Goal: Information Seeking & Learning: Learn about a topic

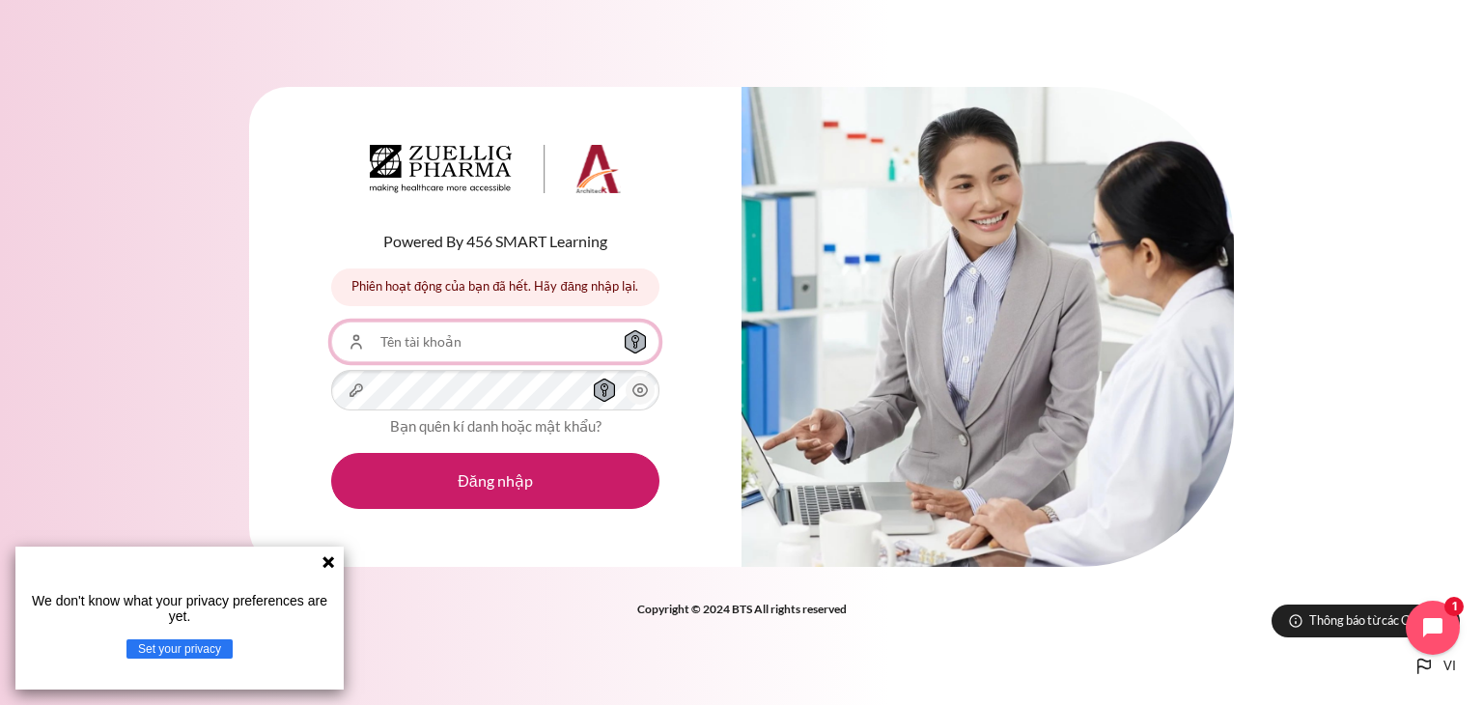
click at [406, 341] on input "Tên tài khoản" at bounding box center [495, 341] width 328 height 41
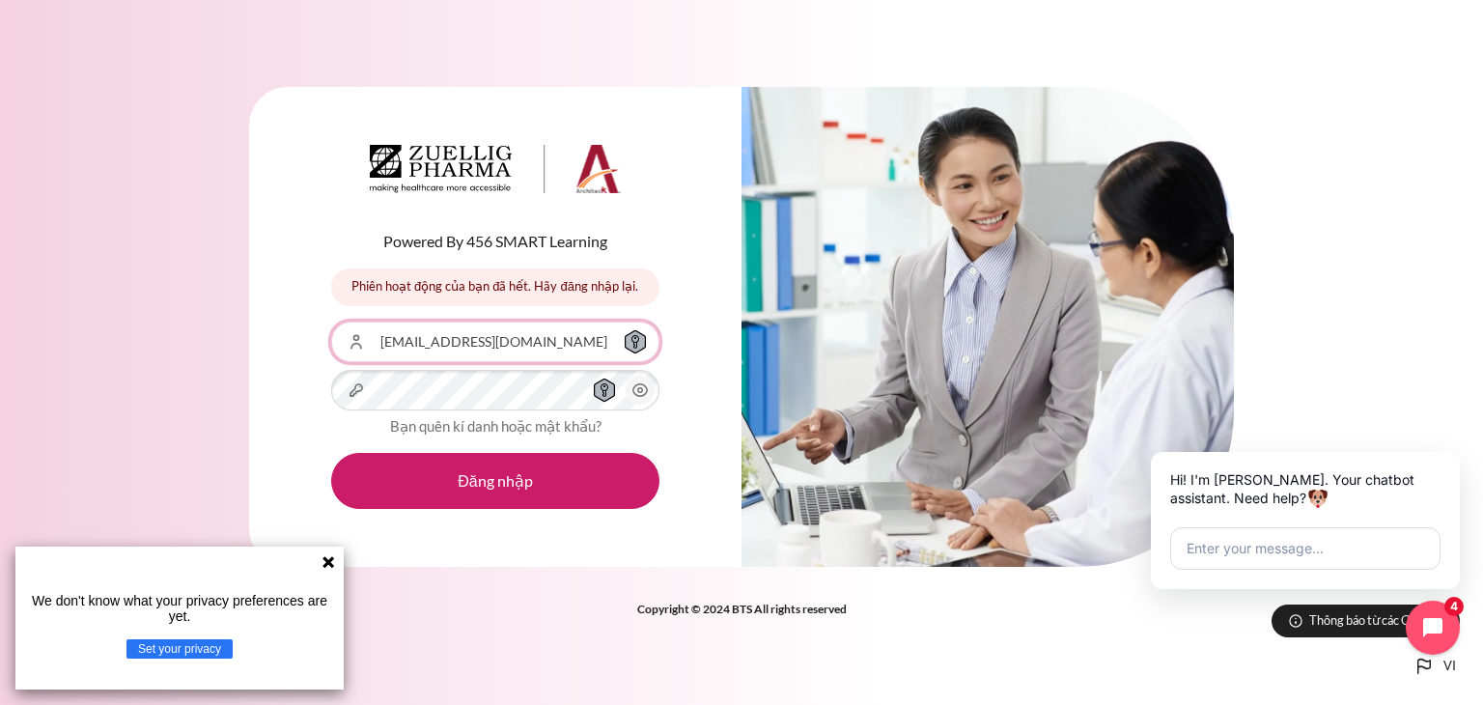
type input "Pthithuy@zuelligpharma.com"
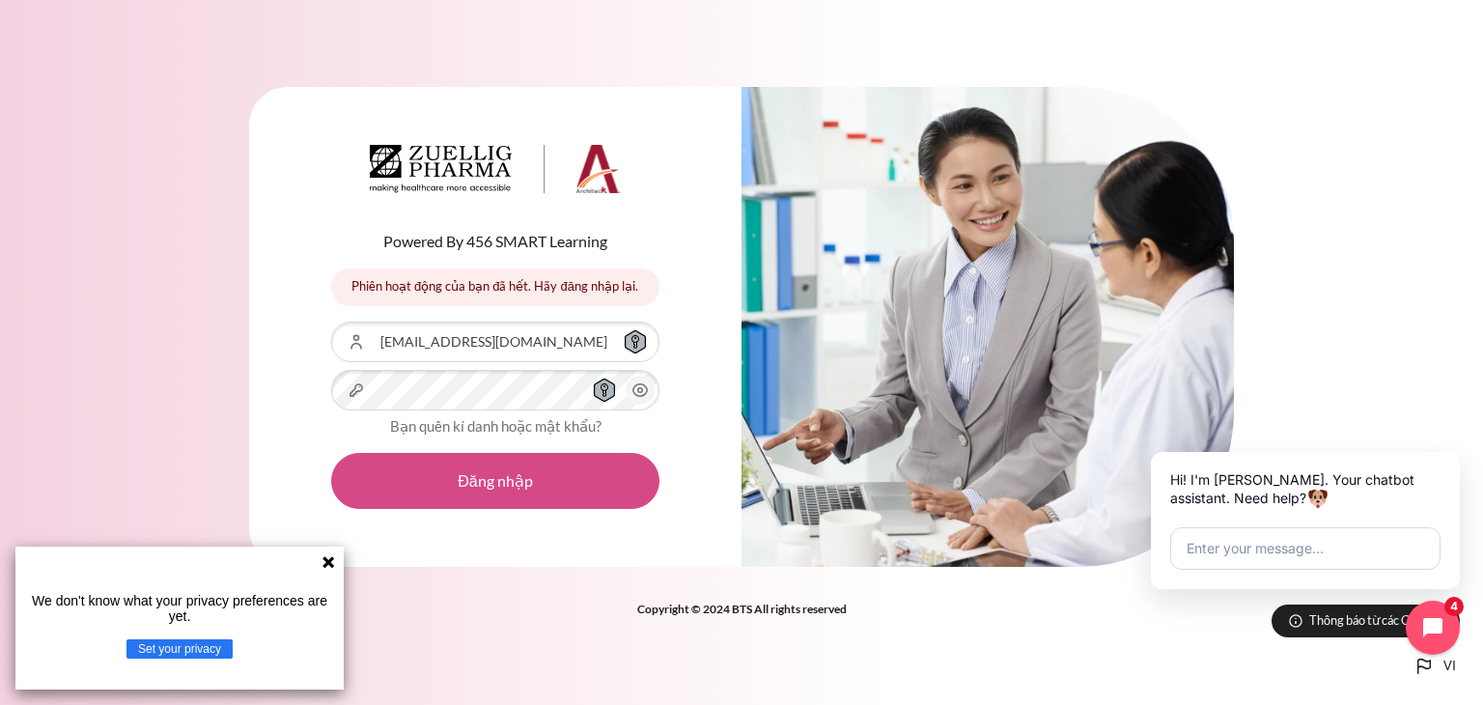
click at [502, 480] on button "Đăng nhập" at bounding box center [495, 481] width 328 height 56
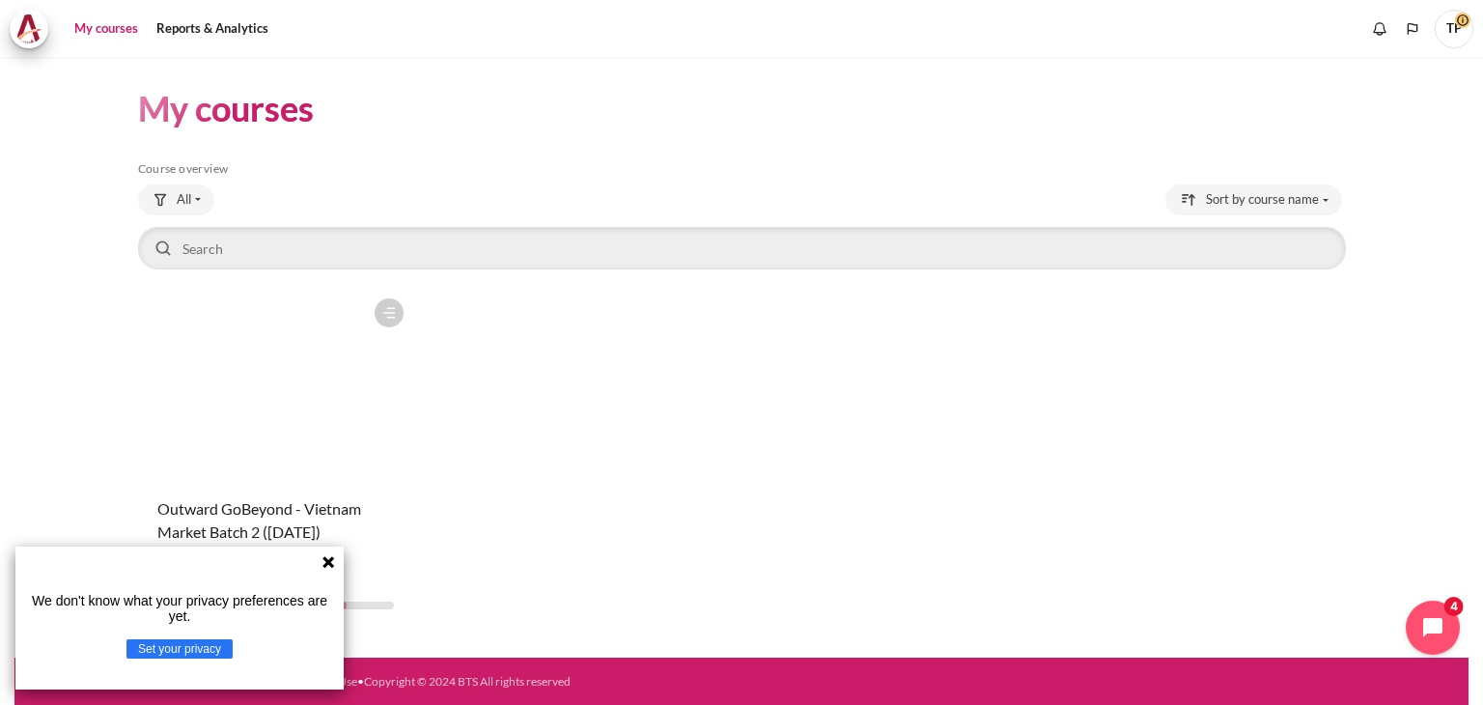
click at [650, 569] on div "Course is starred Actions for course Outward GoBeyond - Vietnam Market Batch 2 …" at bounding box center [742, 457] width 1208 height 336
click at [266, 363] on figure "Content" at bounding box center [276, 385] width 276 height 193
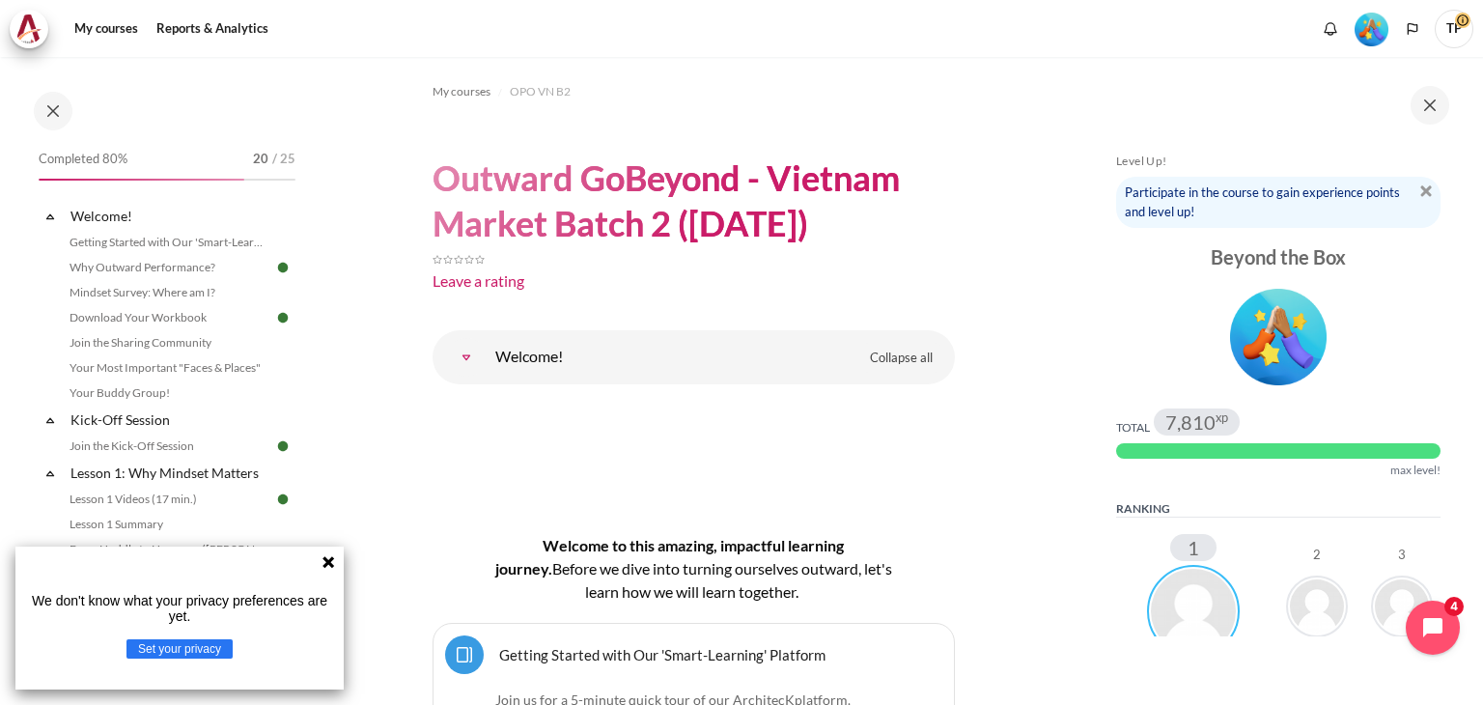
click at [327, 561] on icon at bounding box center [328, 562] width 12 height 12
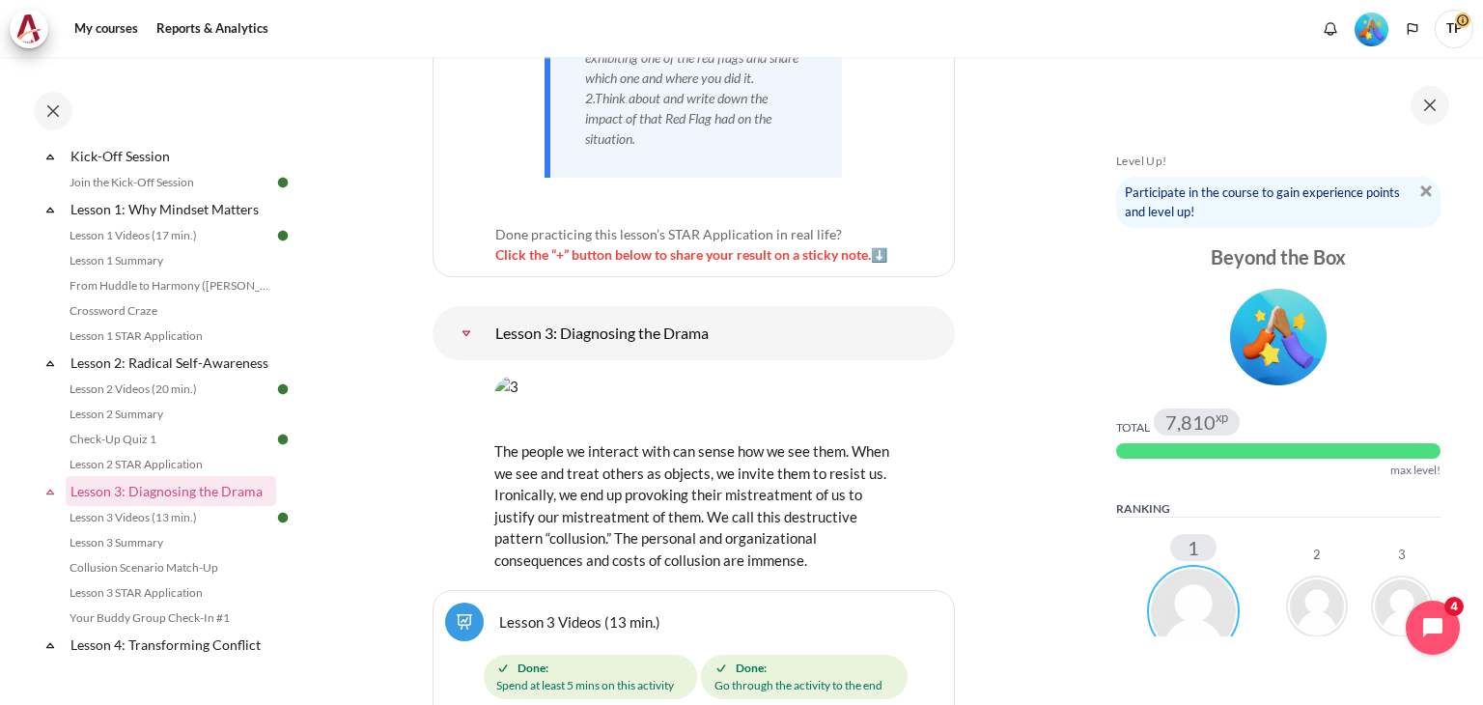
scroll to position [7183, 0]
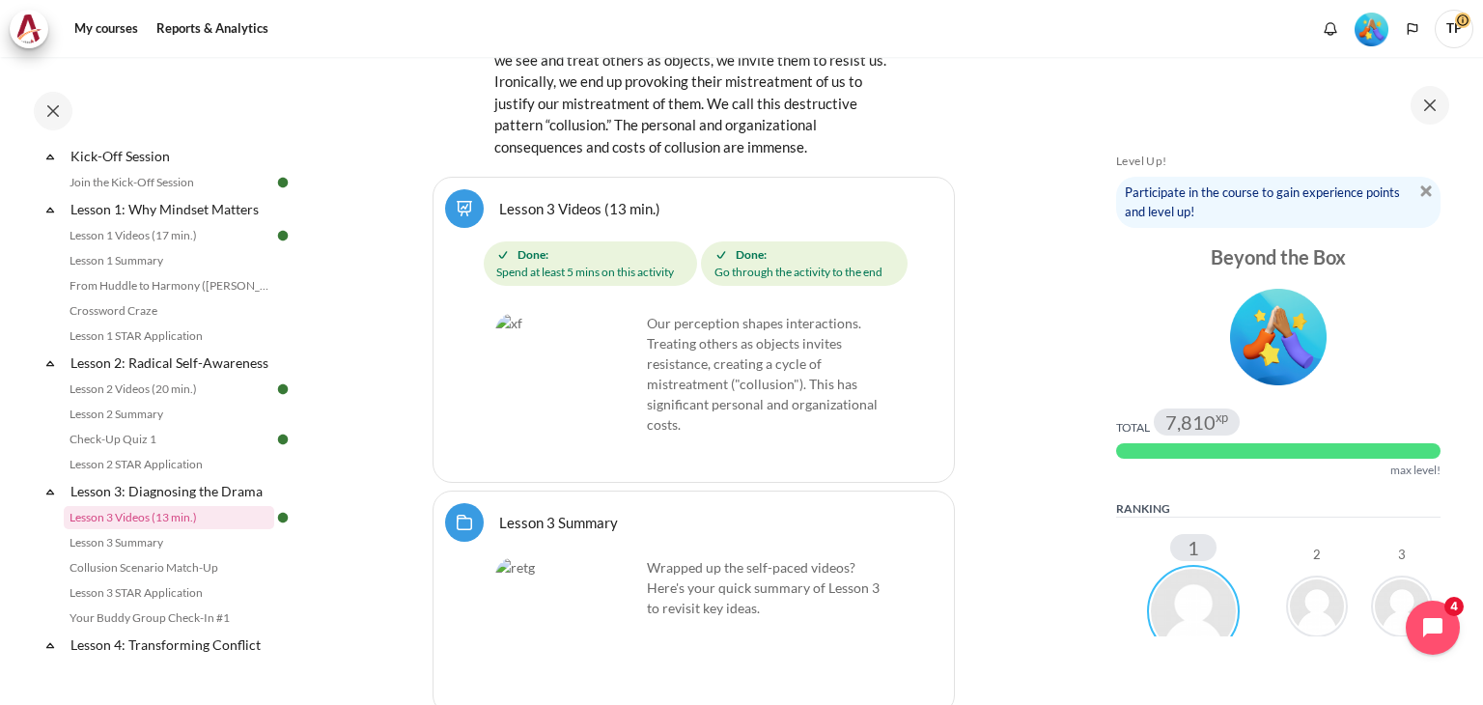
scroll to position [7608, 0]
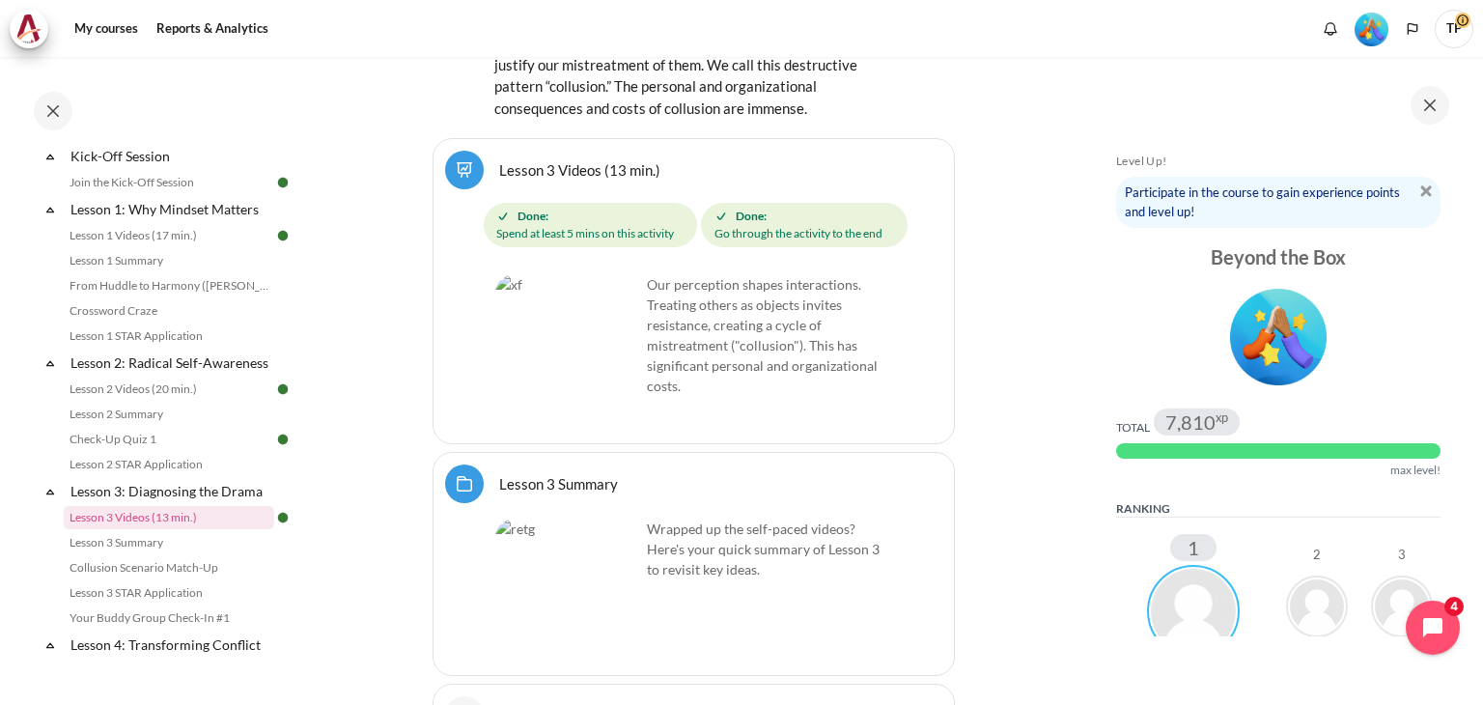
click at [549, 160] on link "Lesson 3 Videos (13 min.)" at bounding box center [579, 169] width 161 height 18
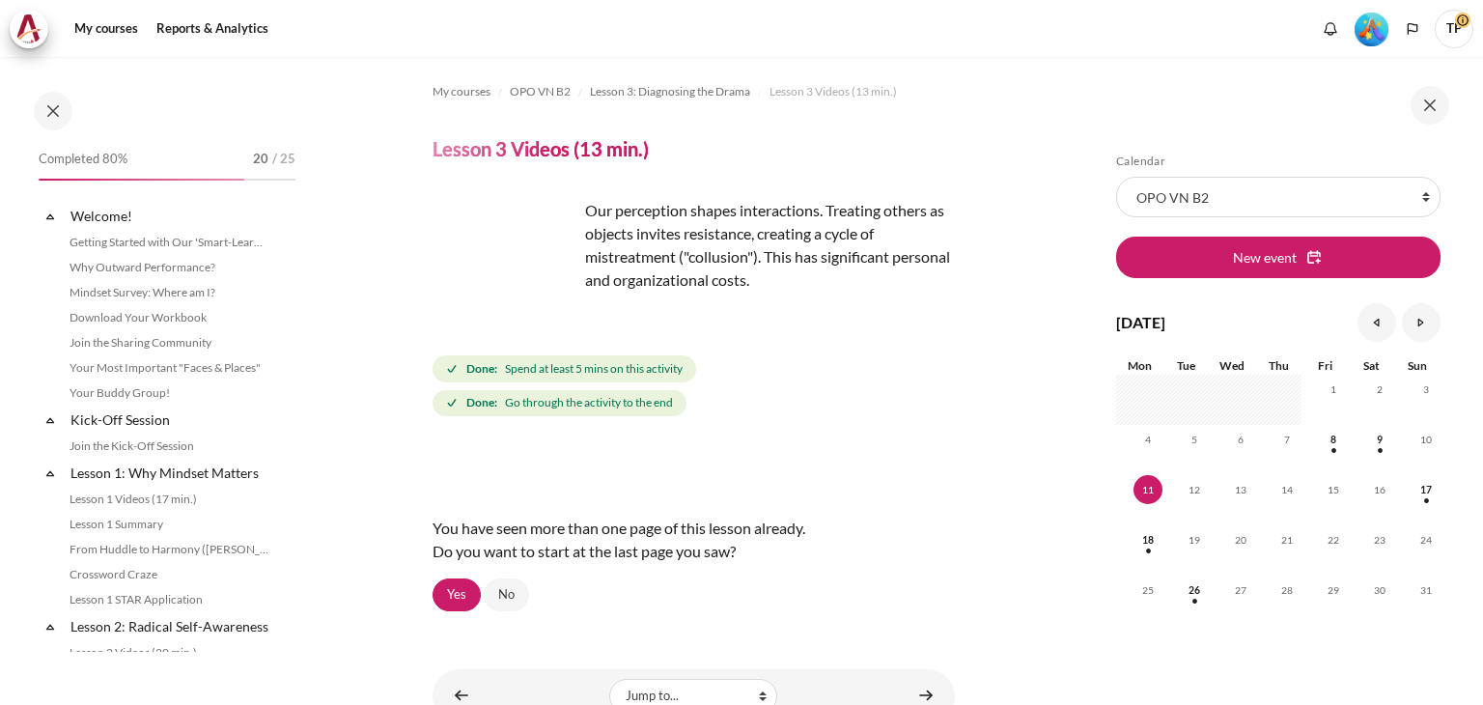
scroll to position [404, 0]
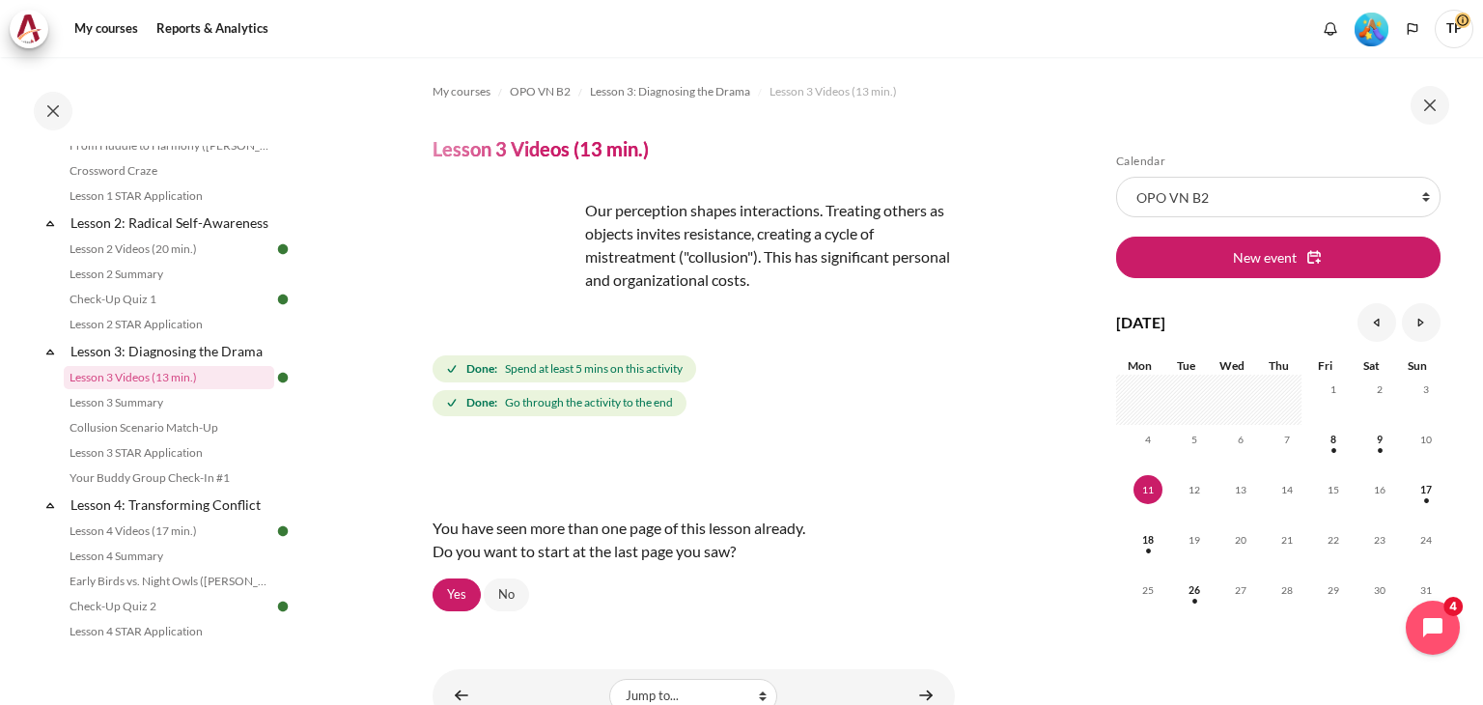
click at [548, 303] on img "Content" at bounding box center [505, 271] width 145 height 145
click at [453, 587] on link "Yes" at bounding box center [457, 594] width 48 height 33
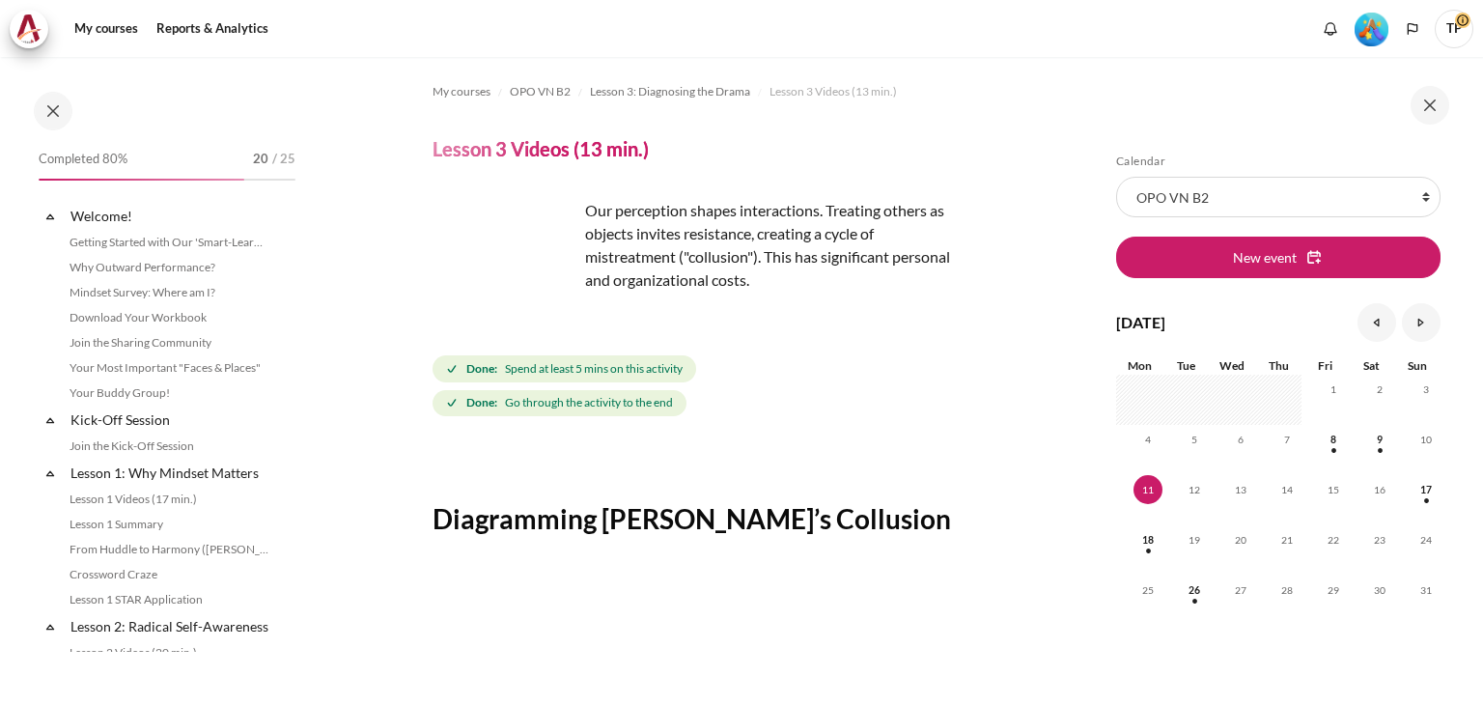
scroll to position [404, 0]
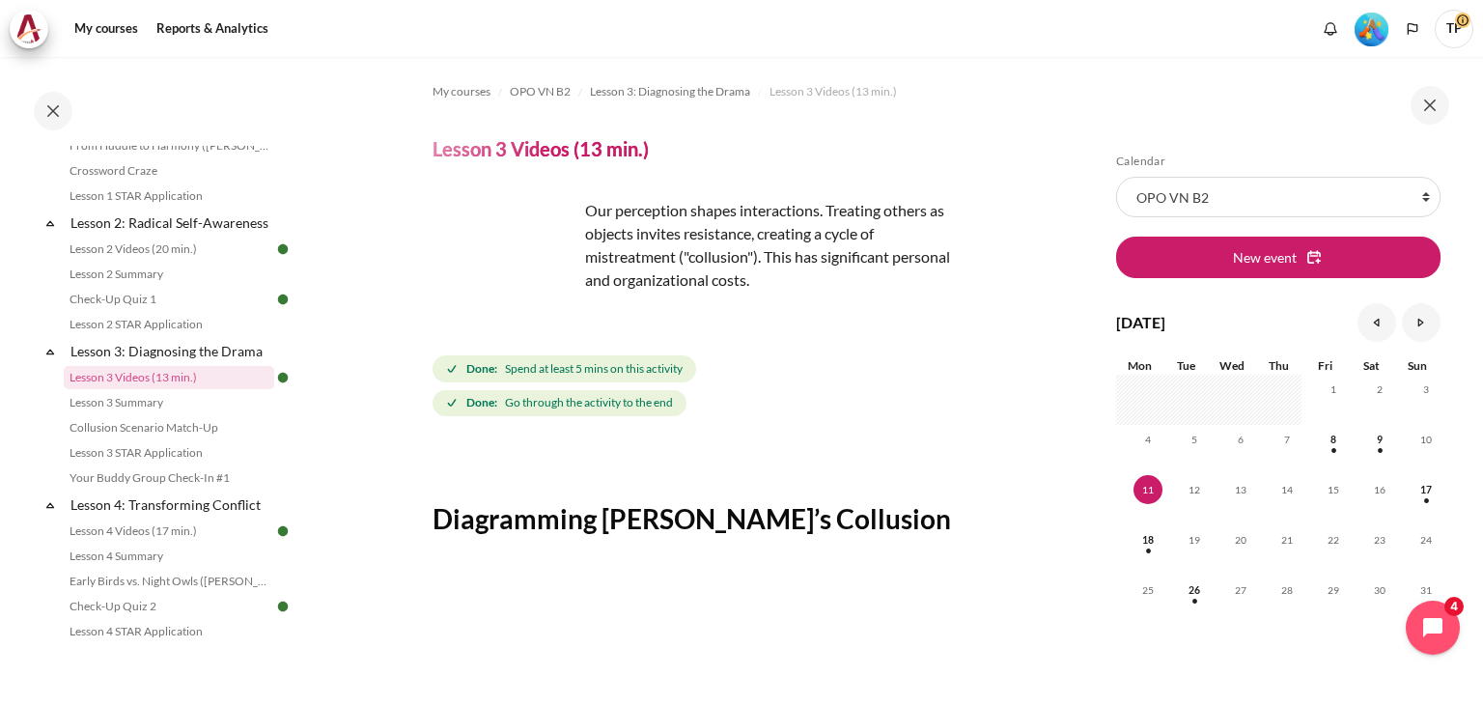
click at [769, 433] on div "My courses OPO VN B2 Lesson 3: Diagnosing the Drama Lesson 3 Videos (13 min.) L…" at bounding box center [694, 524] width 522 height 935
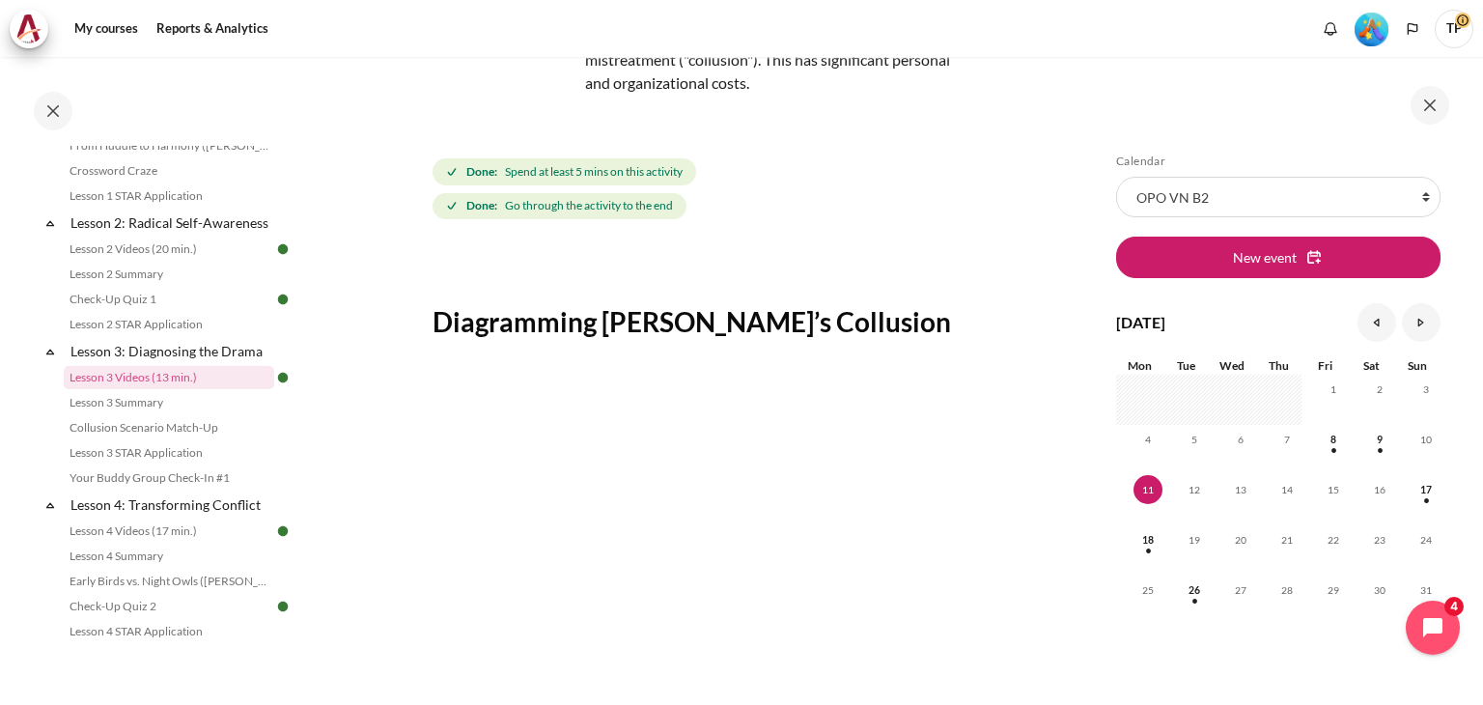
scroll to position [348, 0]
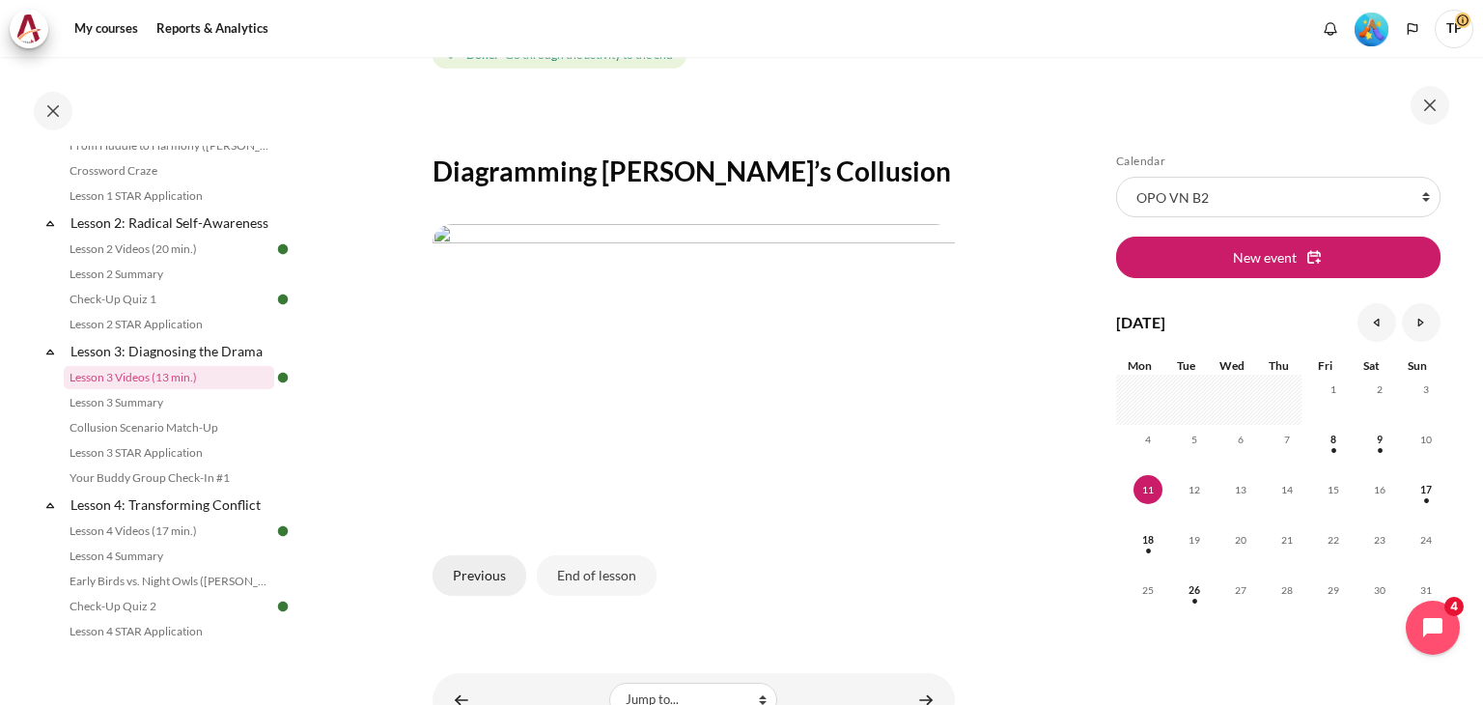
click at [460, 561] on button "Previous" at bounding box center [480, 575] width 94 height 41
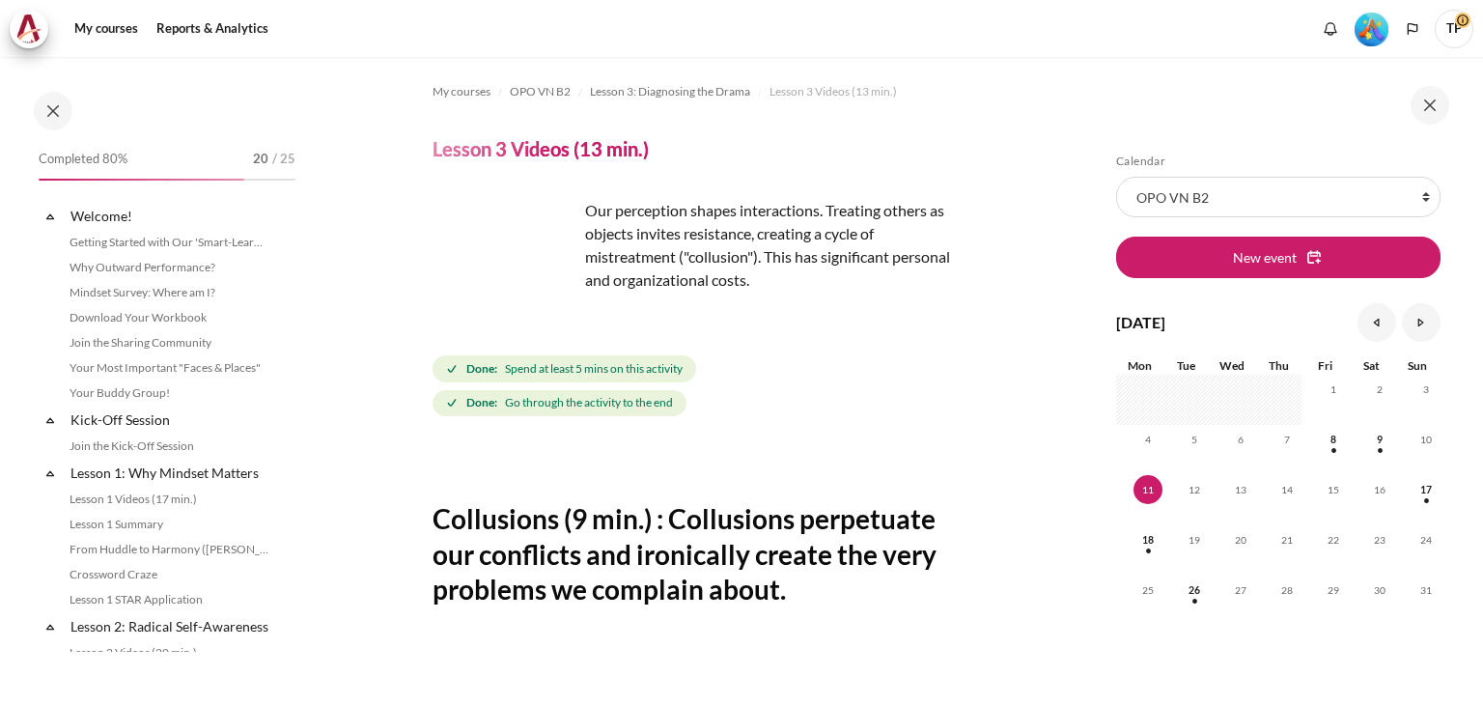
scroll to position [404, 0]
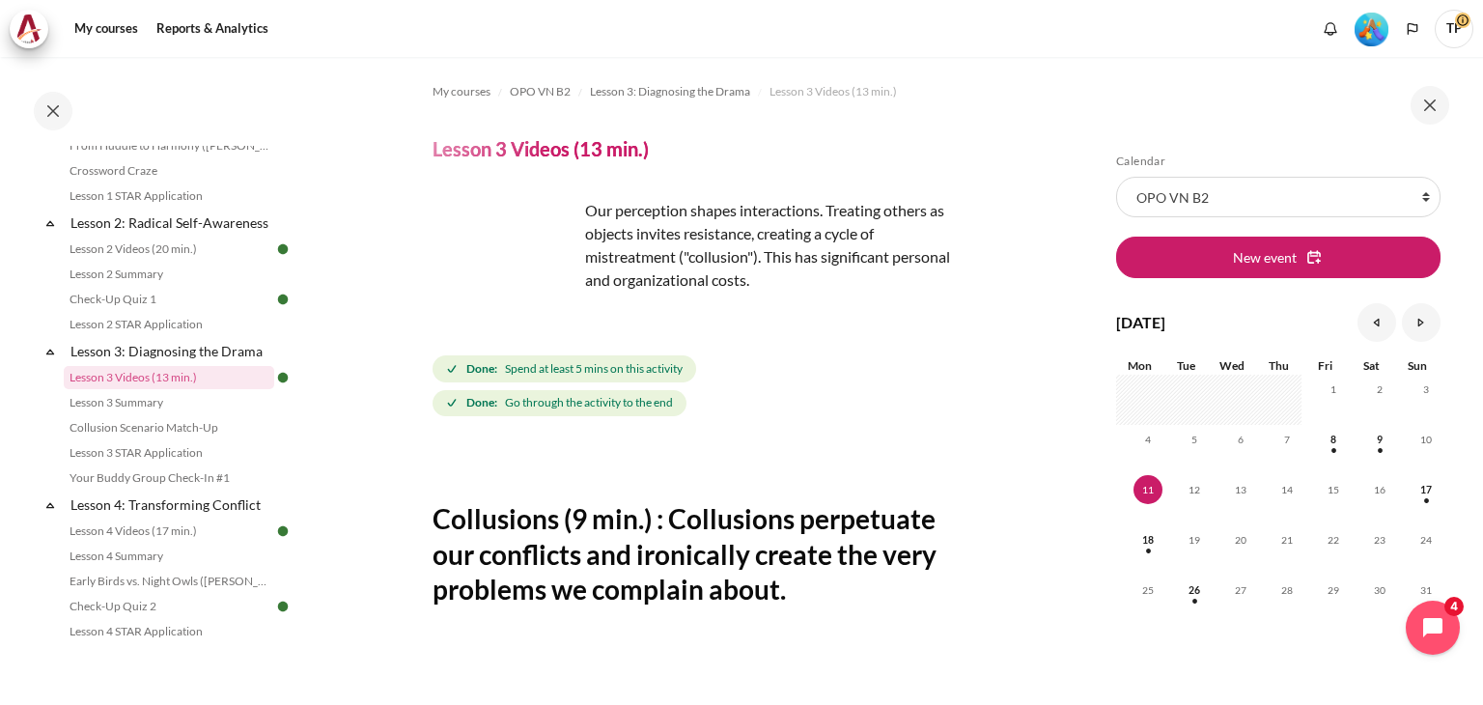
click at [738, 538] on h2 "Collusions (9 min.) : Collusions perpetuate our conflicts and ironically create…" at bounding box center [694, 553] width 522 height 105
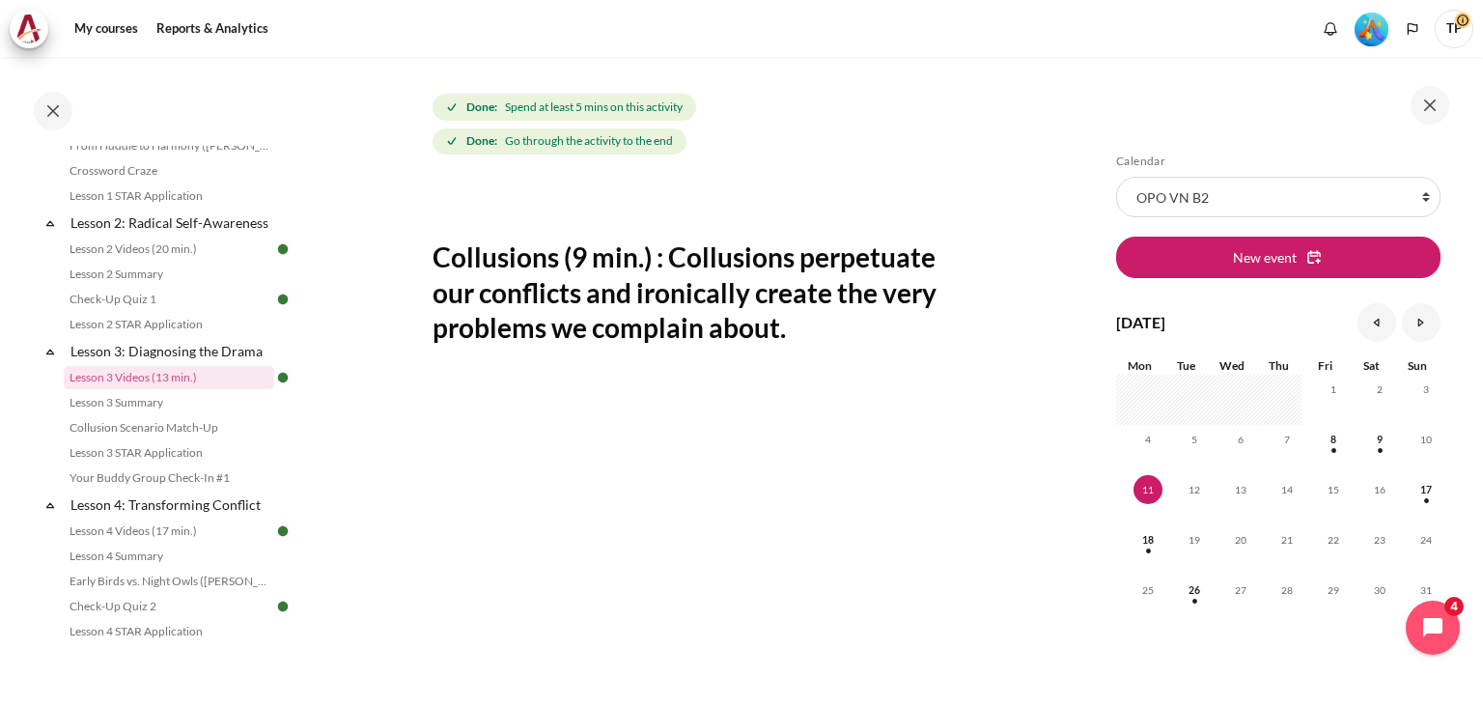
scroll to position [348, 0]
